Goal: Task Accomplishment & Management: Complete application form

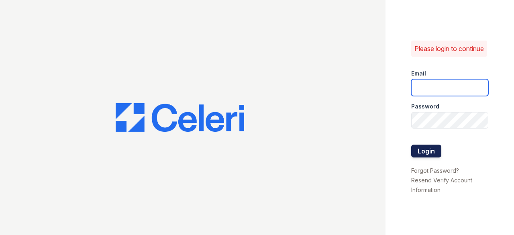
type input "[DOMAIN_NAME][EMAIL_ADDRESS][DOMAIN_NAME]"
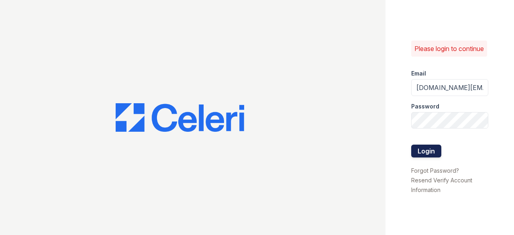
click at [426, 155] on button "Login" at bounding box center [426, 151] width 30 height 13
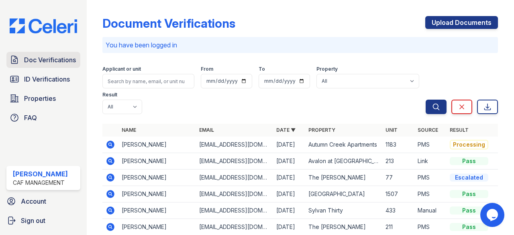
click at [53, 63] on span "Doc Verifications" at bounding box center [50, 60] width 52 height 10
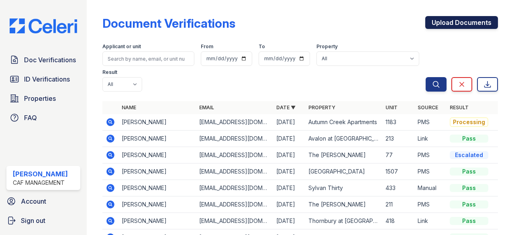
click at [448, 22] on link "Upload Documents" at bounding box center [462, 22] width 73 height 13
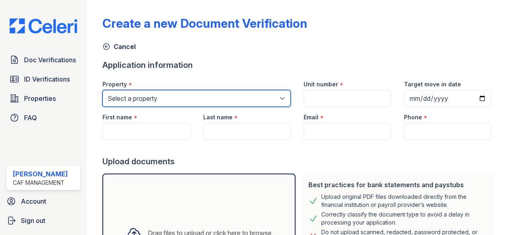
click at [171, 100] on select "Select a property 2929 Wycliff 29 Fifty 4443 Ocean Drive Arioso Apartments Arti…" at bounding box center [196, 98] width 188 height 17
select select "4641"
click at [102, 90] on select "Select a property 2929 Wycliff 29 Fifty 4443 Ocean Drive Arioso Apartments Arti…" at bounding box center [196, 98] width 188 height 17
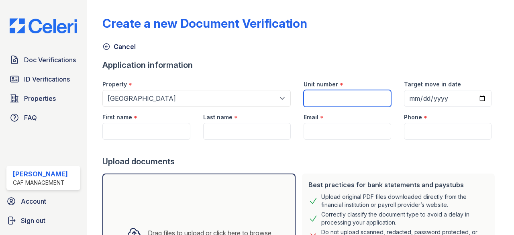
click at [342, 100] on input "Unit number" at bounding box center [348, 98] width 88 height 17
type input "2141"
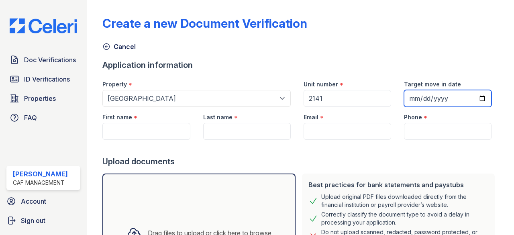
click at [407, 94] on input "Target move in date" at bounding box center [448, 98] width 88 height 17
type input "2025-09-01"
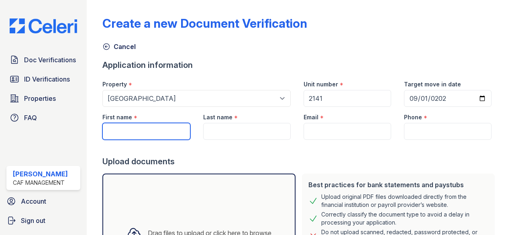
click at [126, 129] on input "First name" at bounding box center [146, 131] width 88 height 17
type input "Leonardo"
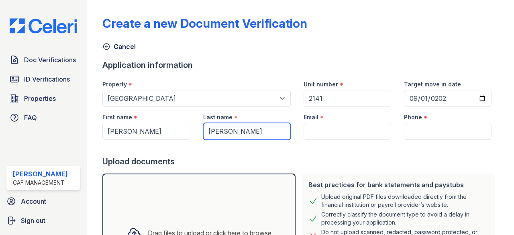
type input "Herrera"
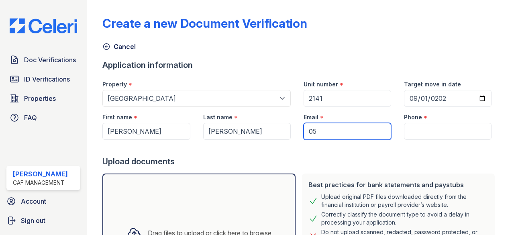
type input "0"
type input "Herreras100@hotmail.com"
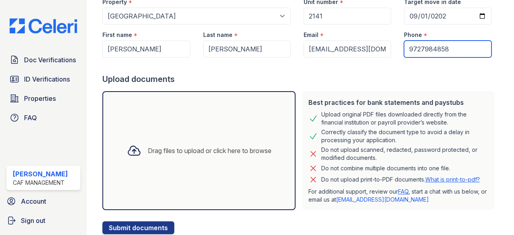
scroll to position [108, 0]
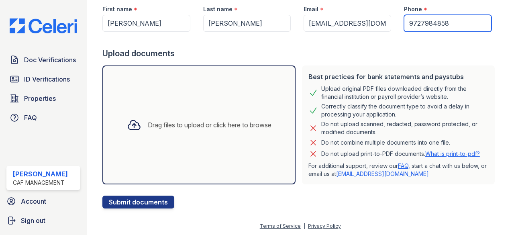
type input "9727984858"
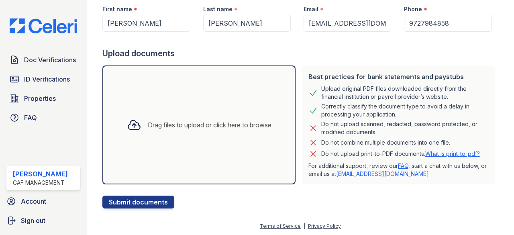
click at [162, 129] on div "Drag files to upload or click here to browse" at bounding box center [210, 125] width 124 height 10
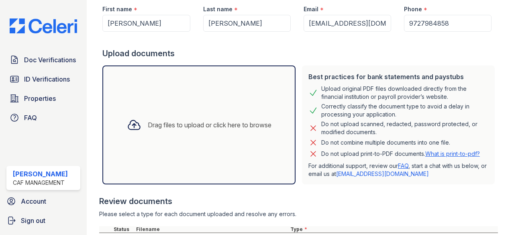
click at [137, 126] on icon at bounding box center [134, 125] width 14 height 14
click at [158, 124] on div "Drag files to upload or click here to browse" at bounding box center [210, 125] width 124 height 10
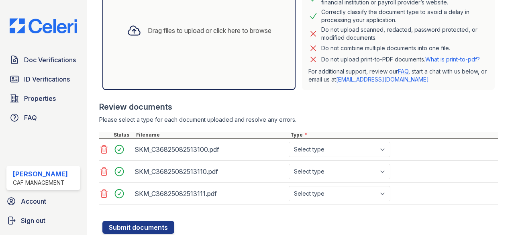
scroll to position [227, 0]
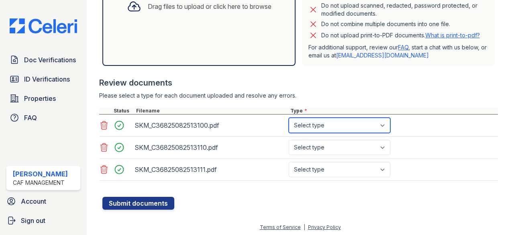
click at [361, 127] on select "Select type Paystub Bank Statement Offer Letter Tax Documents Benefit Award Let…" at bounding box center [340, 125] width 102 height 15
select select "paystub"
click at [289, 118] on select "Select type Paystub Bank Statement Offer Letter Tax Documents Benefit Award Let…" at bounding box center [340, 125] width 102 height 15
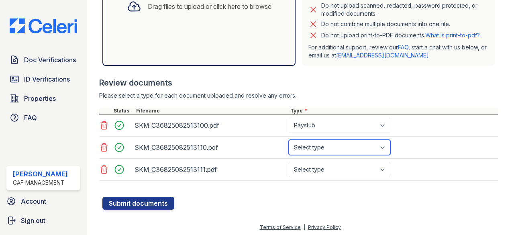
click at [350, 147] on select "Select type Paystub Bank Statement Offer Letter Tax Documents Benefit Award Let…" at bounding box center [340, 147] width 102 height 15
select select "paystub"
click at [289, 140] on select "Select type Paystub Bank Statement Offer Letter Tax Documents Benefit Award Let…" at bounding box center [340, 147] width 102 height 15
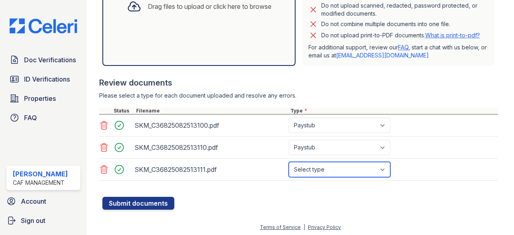
click at [344, 169] on select "Select type Paystub Bank Statement Offer Letter Tax Documents Benefit Award Let…" at bounding box center [340, 169] width 102 height 15
select select "paystub"
click at [289, 162] on select "Select type Paystub Bank Statement Offer Letter Tax Documents Benefit Award Let…" at bounding box center [340, 169] width 102 height 15
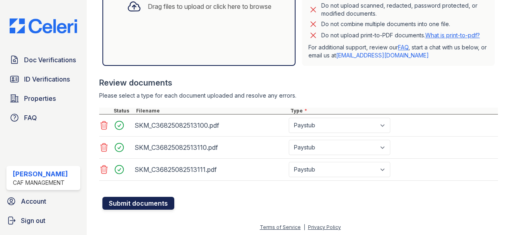
click at [137, 199] on button "Submit documents" at bounding box center [138, 203] width 72 height 13
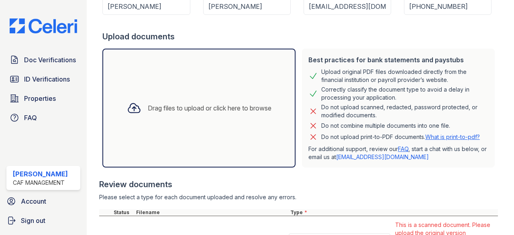
scroll to position [161, 0]
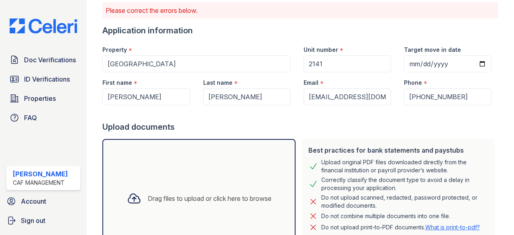
scroll to position [0, 0]
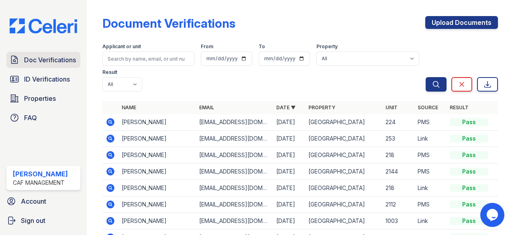
click at [57, 58] on span "Doc Verifications" at bounding box center [50, 60] width 52 height 10
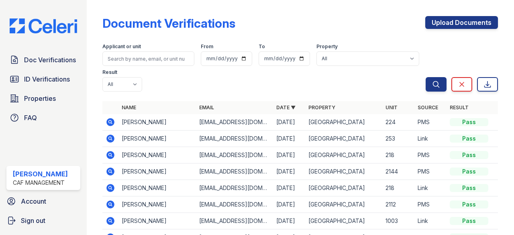
click at [57, 58] on span "Doc Verifications" at bounding box center [50, 60] width 52 height 10
click at [59, 61] on span "Doc Verifications" at bounding box center [50, 60] width 52 height 10
click at [60, 98] on link "Properties" at bounding box center [43, 98] width 74 height 16
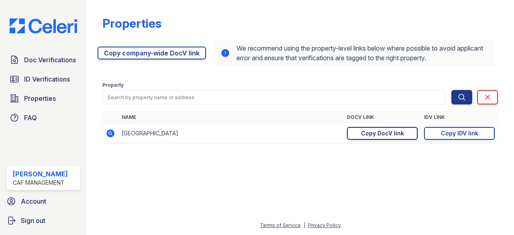
click at [412, 133] on link "Copy DocV link Copy link" at bounding box center [382, 133] width 71 height 13
click at [491, 97] on icon at bounding box center [488, 97] width 8 height 8
click at [54, 63] on span "Doc Verifications" at bounding box center [50, 60] width 52 height 10
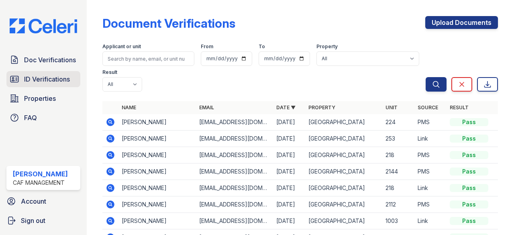
click at [45, 79] on span "ID Verifications" at bounding box center [47, 79] width 46 height 10
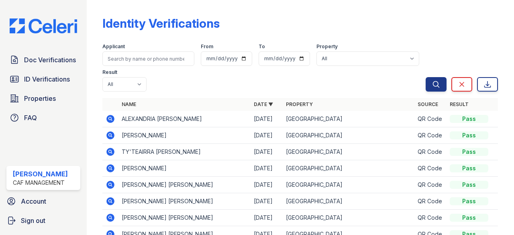
click at [357, 18] on div "Identity Verifications" at bounding box center [300, 26] width 396 height 21
